Goal: Task Accomplishment & Management: Complete application form

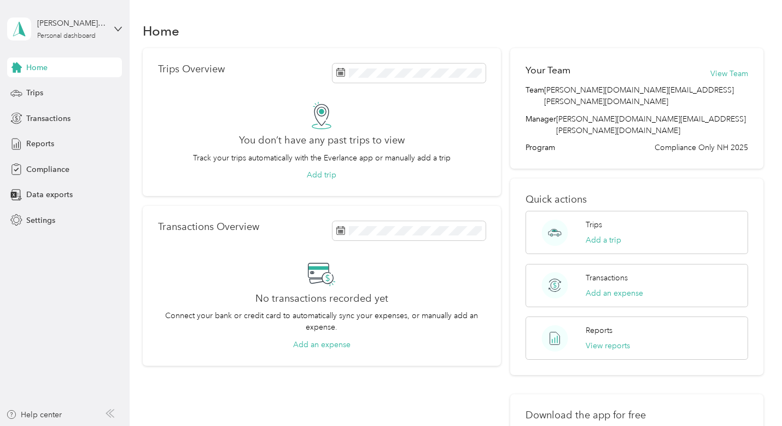
click at [114, 29] on div "[PERSON_NAME][EMAIL_ADDRESS][PERSON_NAME][DOMAIN_NAME] Personal dashboard" at bounding box center [64, 29] width 115 height 38
click at [56, 273] on aside "[PERSON_NAME][EMAIL_ADDRESS][PERSON_NAME][DOMAIN_NAME] Personal dashboard Home …" at bounding box center [65, 213] width 130 height 426
click at [47, 168] on span "Compliance" at bounding box center [47, 169] width 43 height 11
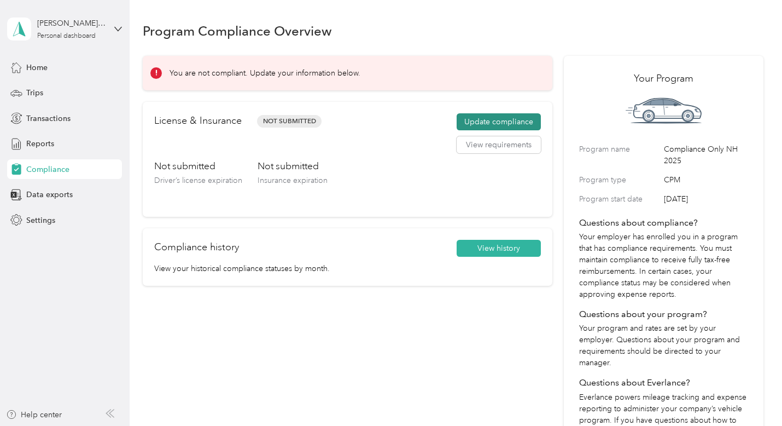
click at [516, 117] on button "Update compliance" at bounding box center [499, 122] width 84 height 18
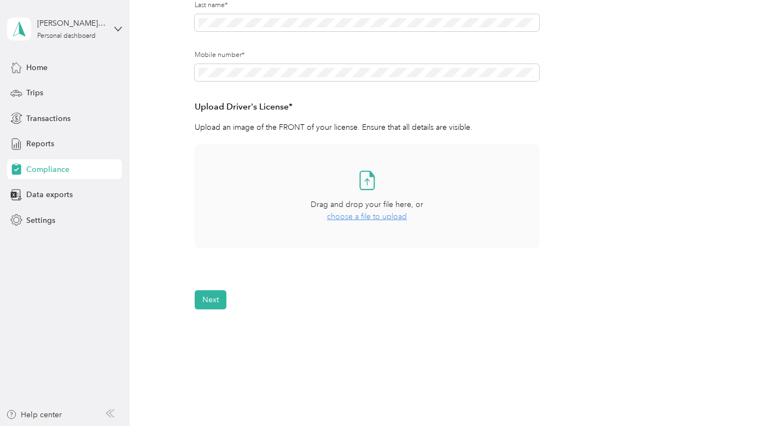
scroll to position [219, 0]
click at [397, 215] on span "choose a file to upload" at bounding box center [367, 213] width 80 height 9
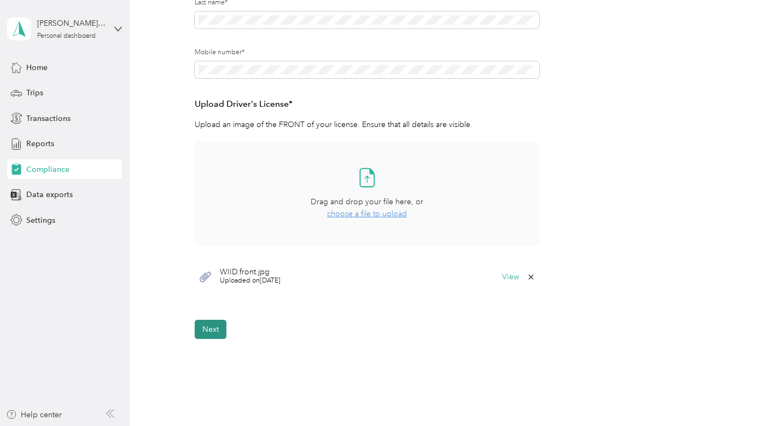
click at [217, 326] on button "Next" at bounding box center [211, 329] width 32 height 19
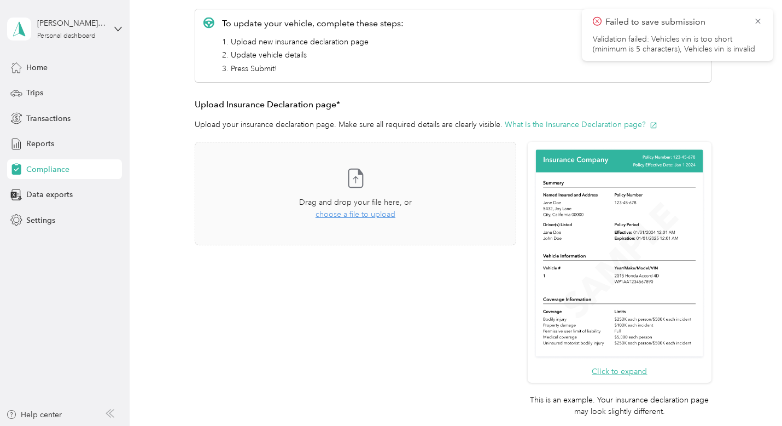
scroll to position [159, 0]
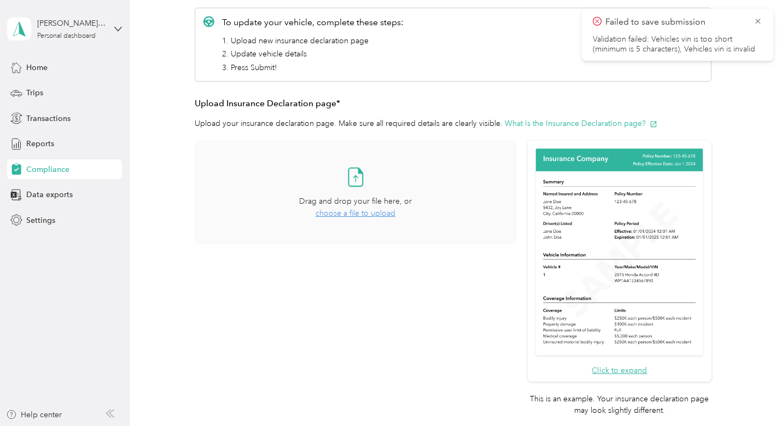
click at [386, 215] on span "choose a file to upload" at bounding box center [356, 212] width 80 height 9
click at [355, 214] on span "choose a file to upload" at bounding box center [356, 212] width 80 height 9
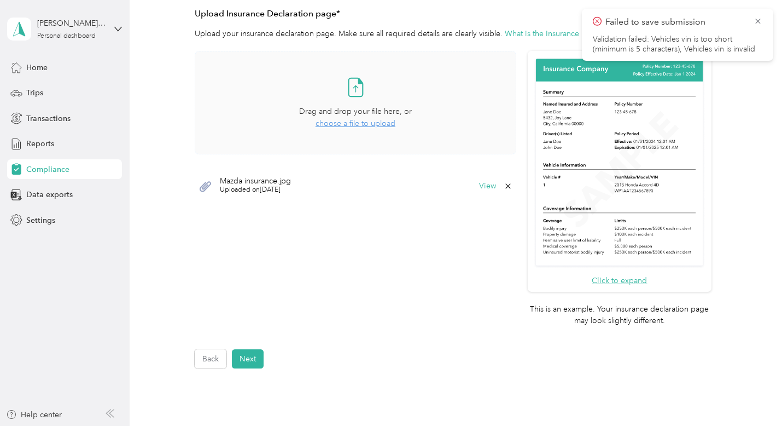
scroll to position [251, 0]
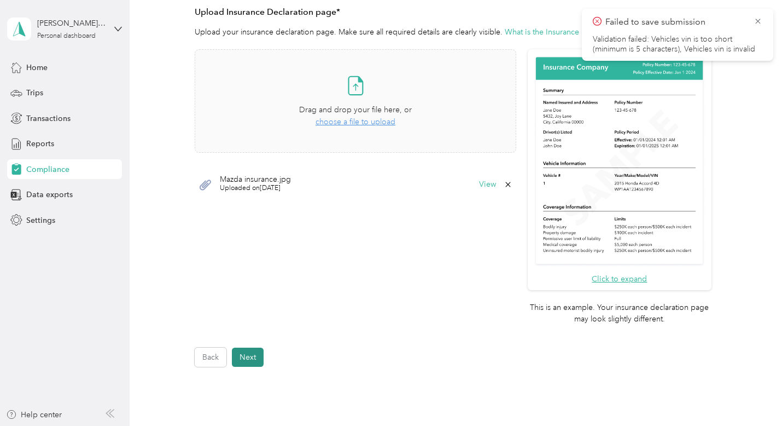
click at [255, 358] on button "Next" at bounding box center [248, 356] width 32 height 19
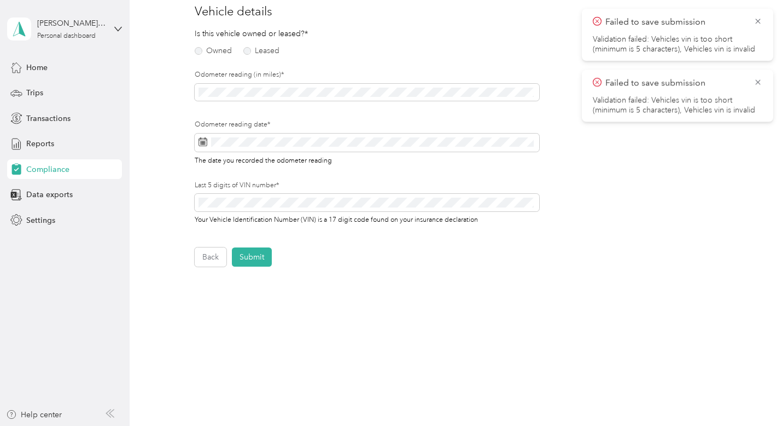
scroll to position [13, 0]
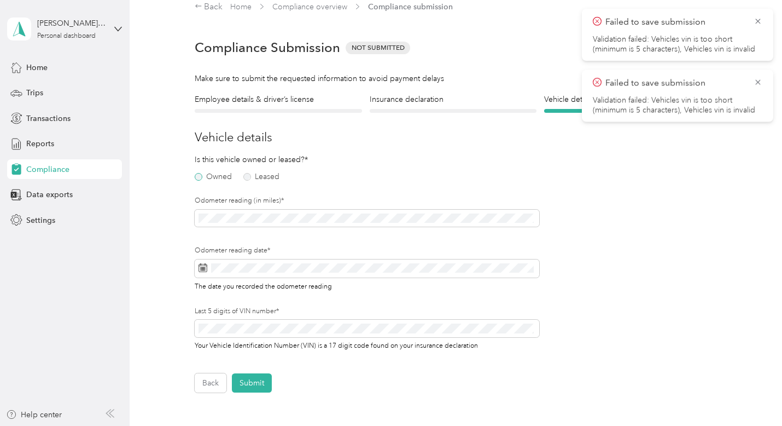
click at [198, 177] on label "Owned" at bounding box center [213, 177] width 37 height 8
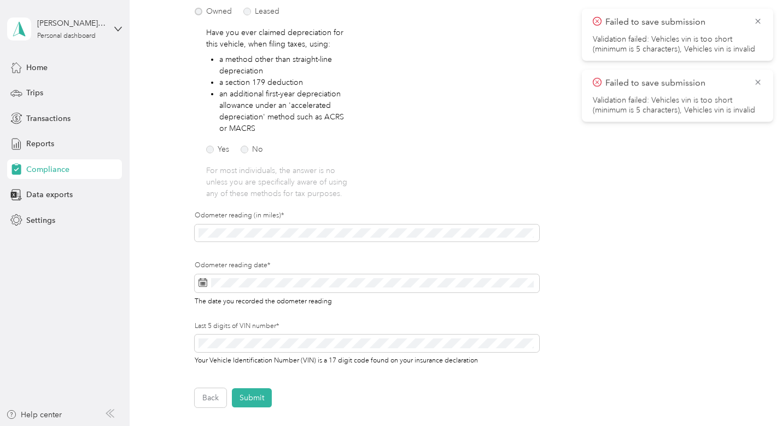
scroll to position [196, 0]
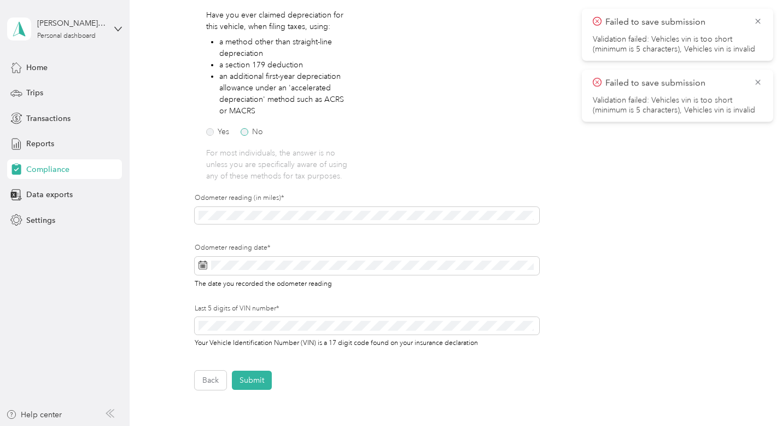
click at [249, 131] on label "No" at bounding box center [252, 132] width 22 height 8
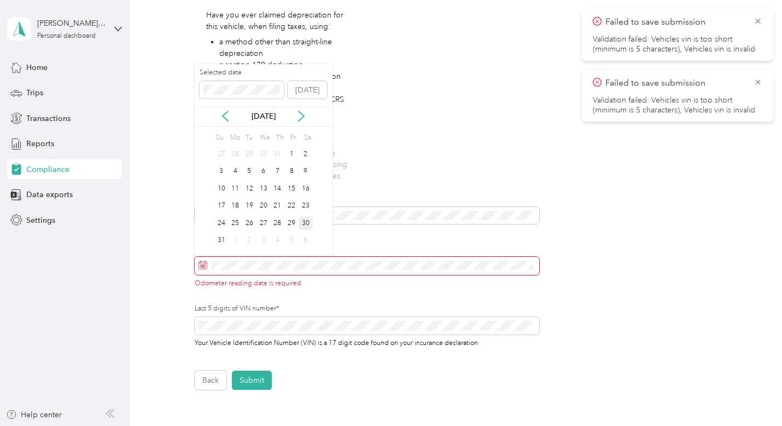
click at [311, 222] on div "30" at bounding box center [306, 223] width 14 height 14
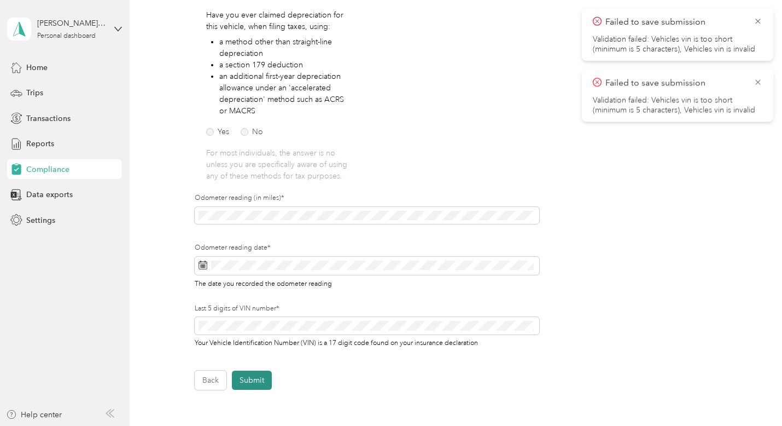
click at [254, 379] on button "Submit" at bounding box center [252, 379] width 40 height 19
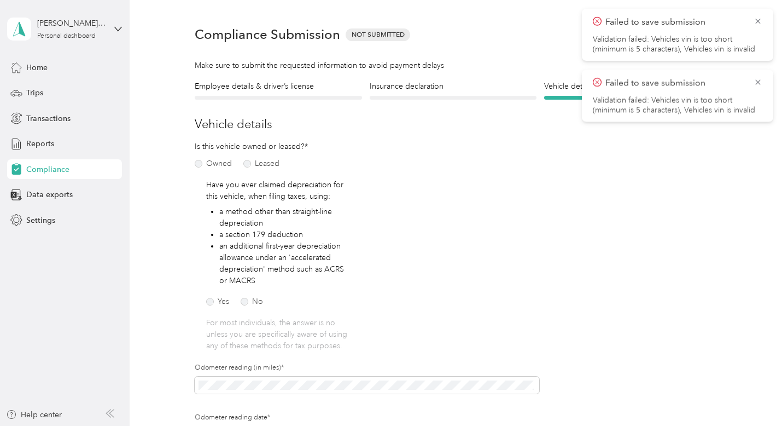
scroll to position [13, 0]
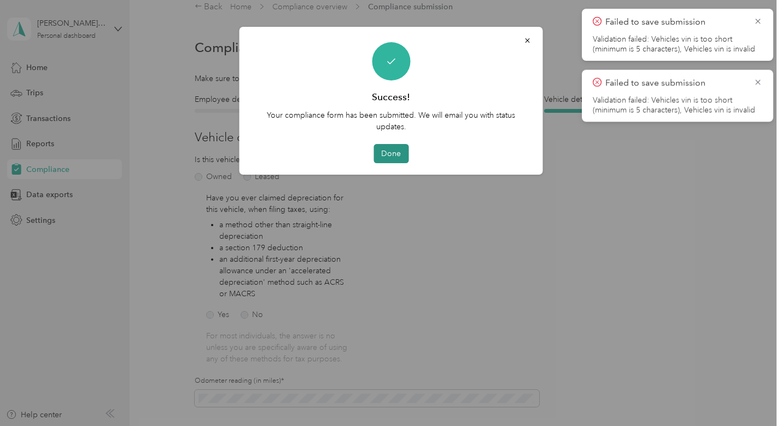
click at [393, 154] on button "Done" at bounding box center [391, 153] width 35 height 19
